Goal: Information Seeking & Learning: Learn about a topic

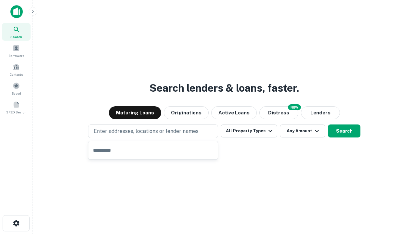
type input "**********"
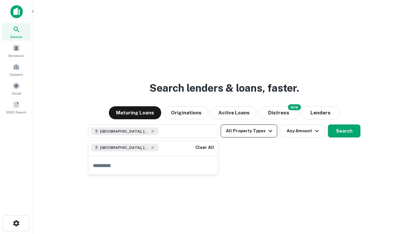
click at [249, 131] on button "All Property Types" at bounding box center [249, 130] width 57 height 13
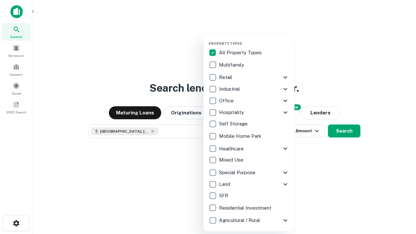
click at [254, 39] on button "button" at bounding box center [254, 39] width 91 height 0
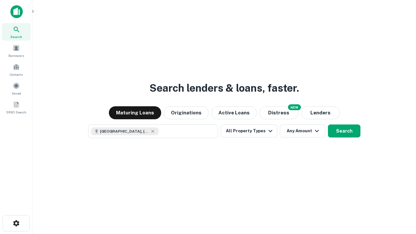
scroll to position [10, 0]
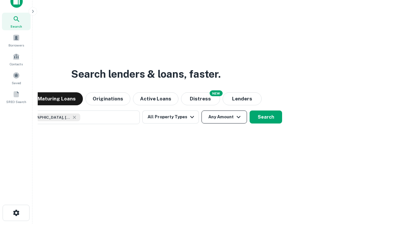
click at [201, 110] on button "Any Amount" at bounding box center [223, 116] width 45 height 13
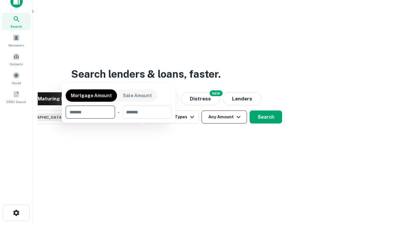
scroll to position [47, 184]
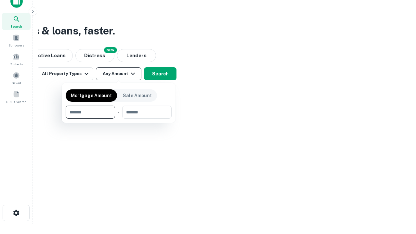
type input "*******"
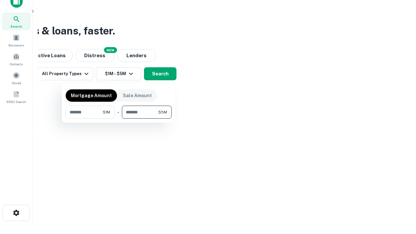
type input "*******"
click at [119, 119] on button "button" at bounding box center [119, 119] width 106 height 0
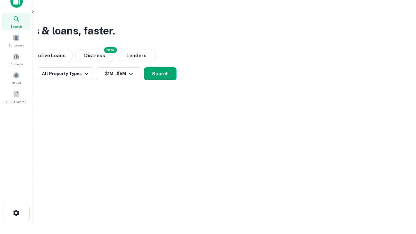
scroll to position [10, 0]
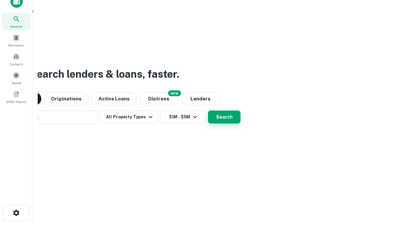
click at [208, 110] on button "Search" at bounding box center [224, 116] width 32 height 13
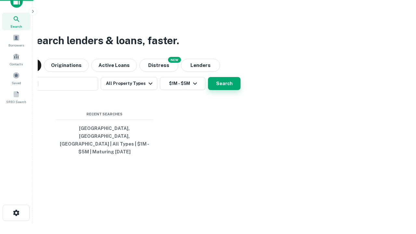
scroll to position [21, 184]
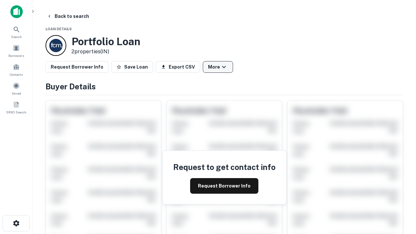
click at [218, 67] on button "More" at bounding box center [218, 67] width 30 height 12
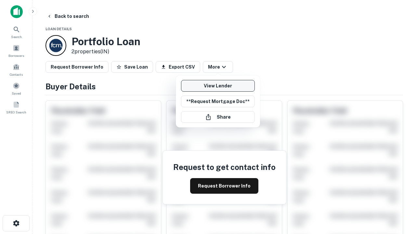
click at [218, 86] on link "View Lender" at bounding box center [218, 86] width 74 height 12
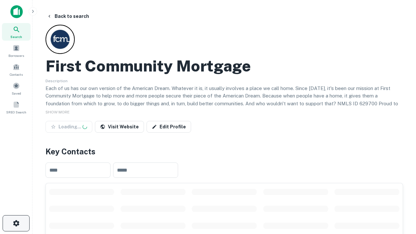
click at [16, 223] on icon "button" at bounding box center [16, 223] width 8 height 8
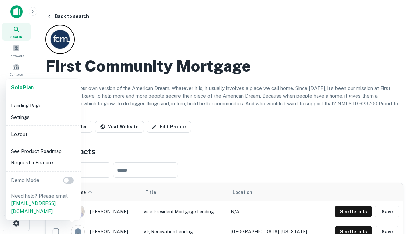
click at [43, 134] on li "Logout" at bounding box center [43, 134] width 70 height 12
